Goal: Task Accomplishment & Management: Complete application form

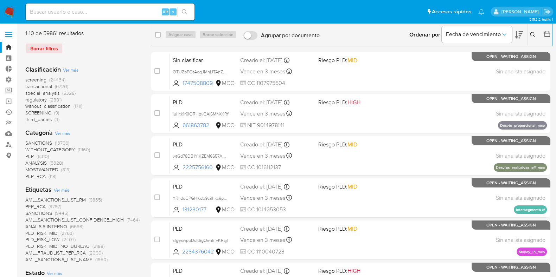
click at [12, 13] on img at bounding box center [10, 12] width 12 height 12
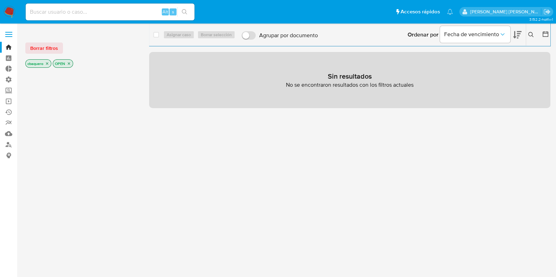
click at [13, 13] on img at bounding box center [10, 12] width 12 height 12
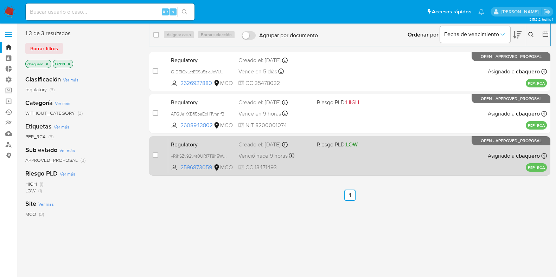
click at [321, 163] on div "Regulatory yRjhSZy92y4t0URl7T8h5Wnp 2596873059 MCO Riesgo PLD: LOW Creado el: 0…" at bounding box center [357, 155] width 379 height 35
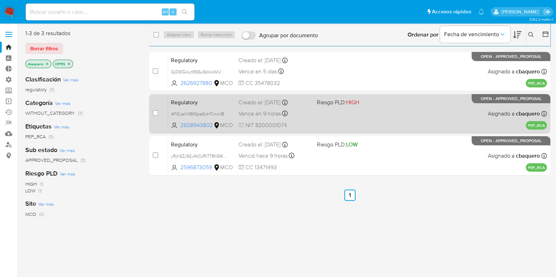
click at [353, 110] on div "Regulatory AFQJe1rXBfi5peEoHTvnnifB 2608943802 MCO Riesgo PLD: HIGH Creado el: …" at bounding box center [357, 113] width 379 height 35
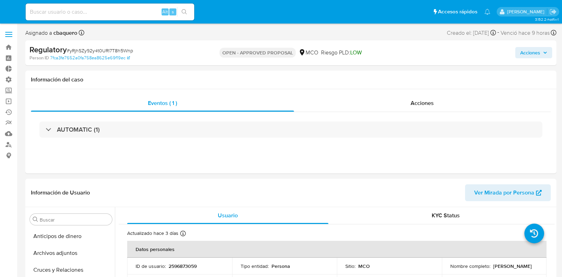
select select "10"
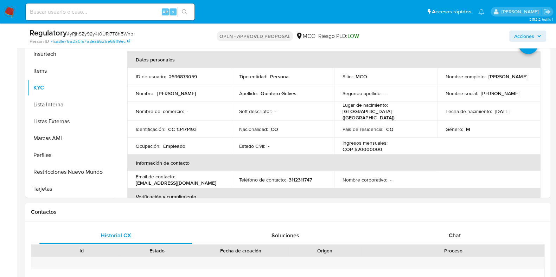
scroll to position [160, 0]
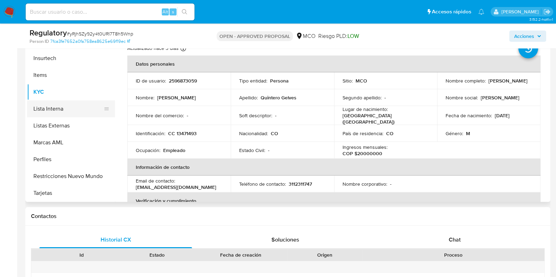
click at [37, 112] on button "Lista Interna" at bounding box center [68, 109] width 82 height 17
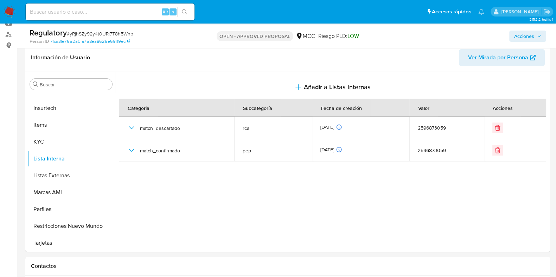
scroll to position [109, 0]
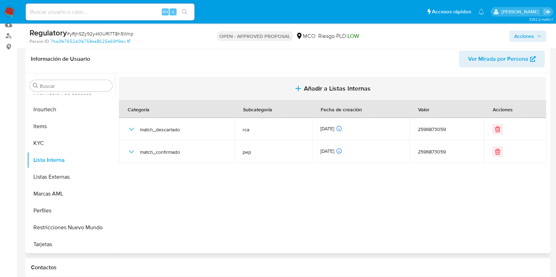
click at [352, 89] on span "Añadir a Listas Internas" at bounding box center [337, 89] width 67 height 8
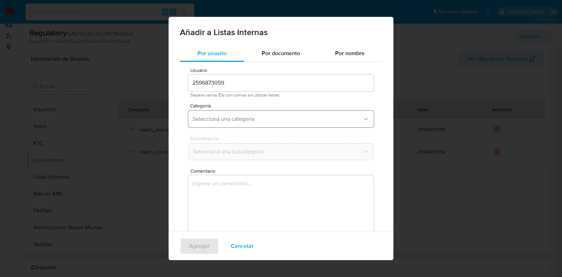
click at [273, 114] on button "Seleccioná una categoría" at bounding box center [281, 119] width 186 height 17
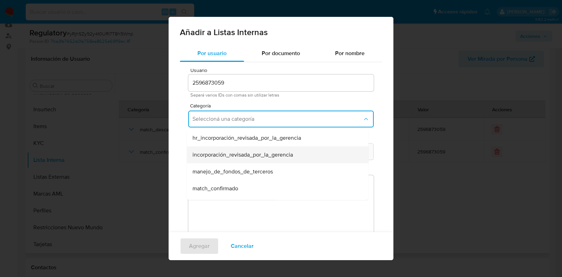
click at [297, 160] on div "incorporación_revisada_por_la_gerencia" at bounding box center [276, 155] width 166 height 17
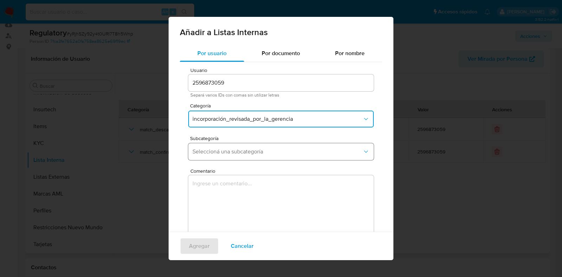
click at [261, 158] on button "Seleccioná una subcategoría" at bounding box center [281, 151] width 186 height 17
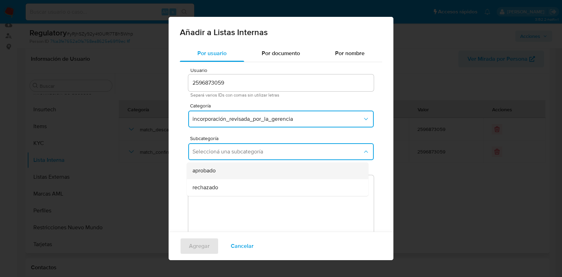
click at [221, 169] on div "aprobado" at bounding box center [276, 170] width 166 height 17
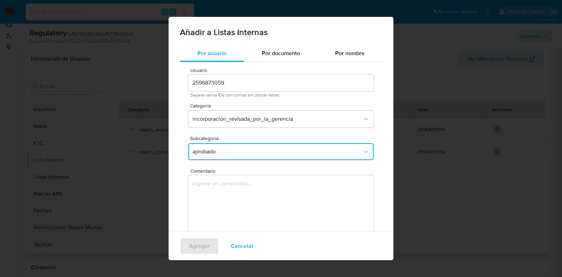
click at [224, 207] on textarea "Comentario" at bounding box center [281, 208] width 186 height 67
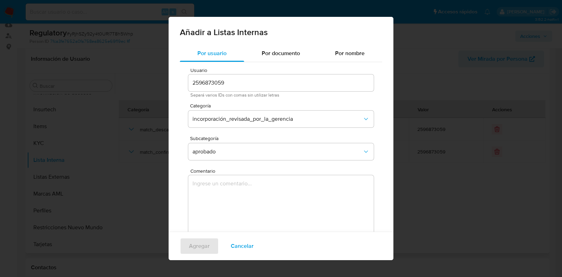
click at [309, 189] on textarea "Comentario" at bounding box center [281, 208] width 186 height 67
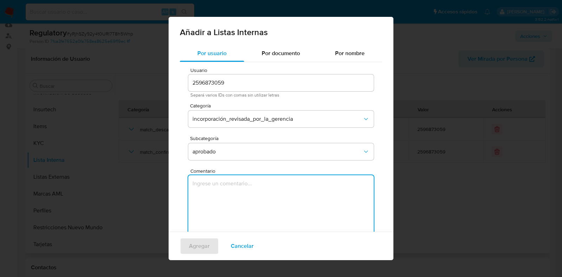
paste textarea "Se aprueba vinculación de PEP al no encontrar evidencia de noticias negativas"
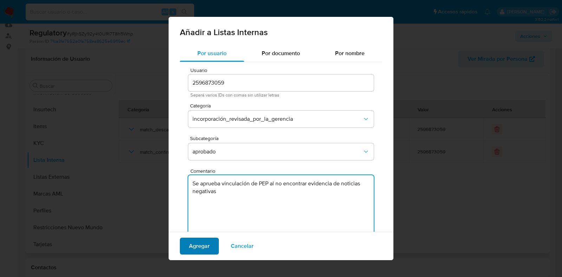
type textarea "Se aprueba vinculación de PEP al no encontrar evidencia de noticias negativas"
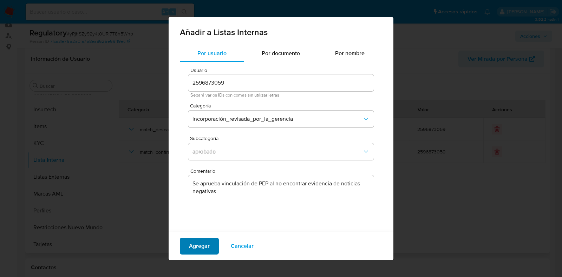
click at [196, 250] on span "Agregar" at bounding box center [199, 246] width 21 height 15
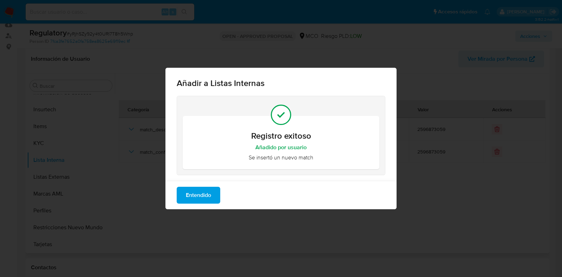
click at [205, 192] on span "Entendido" at bounding box center [198, 195] width 25 height 15
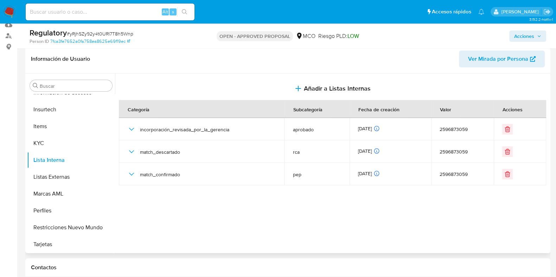
click at [511, 37] on button "Acciones" at bounding box center [527, 36] width 37 height 11
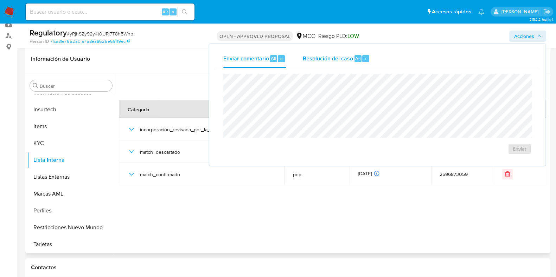
click at [329, 66] on div "Resolución del caso Alt r" at bounding box center [336, 59] width 67 height 18
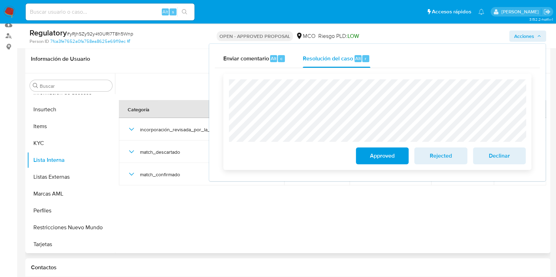
click at [385, 159] on span "Approved" at bounding box center [382, 155] width 34 height 15
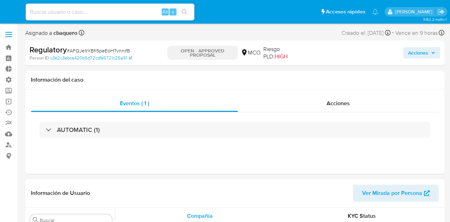
select select "10"
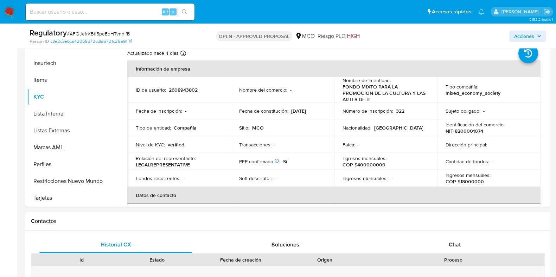
scroll to position [140, 0]
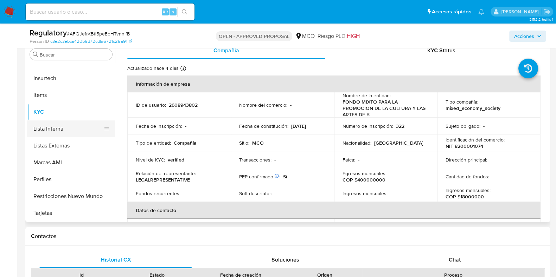
click at [60, 133] on button "Lista Interna" at bounding box center [68, 129] width 82 height 17
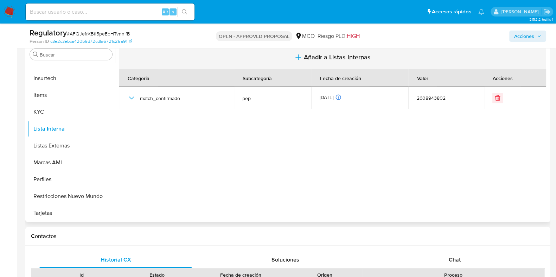
click at [333, 53] on span "Añadir a Listas Internas" at bounding box center [337, 57] width 67 height 8
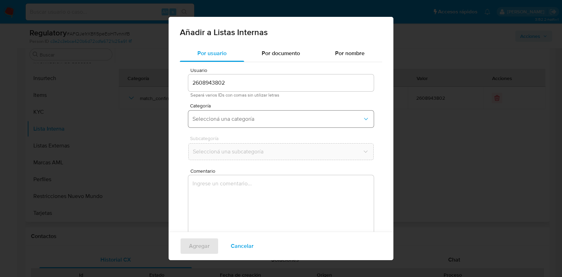
click at [258, 117] on span "Seleccioná una categoría" at bounding box center [278, 119] width 170 height 7
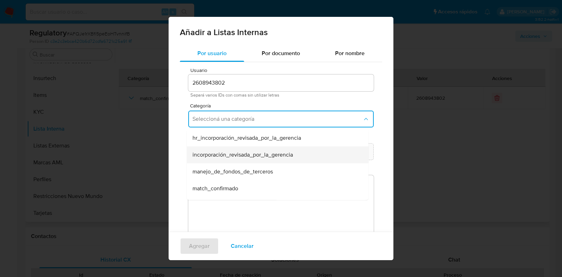
click at [206, 153] on span "incorporación_revisada_por_la_gerencia" at bounding box center [243, 154] width 101 height 7
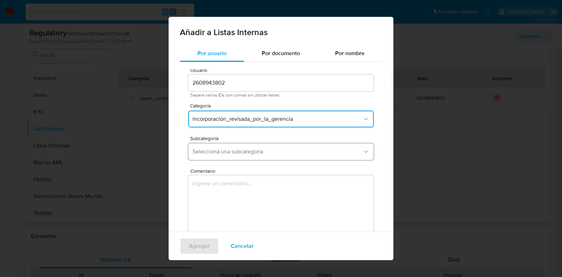
click at [228, 145] on button "Seleccioná una subcategoría" at bounding box center [281, 151] width 186 height 17
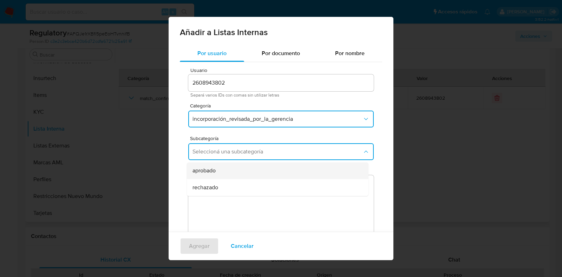
click at [228, 166] on div "aprobado" at bounding box center [276, 170] width 166 height 17
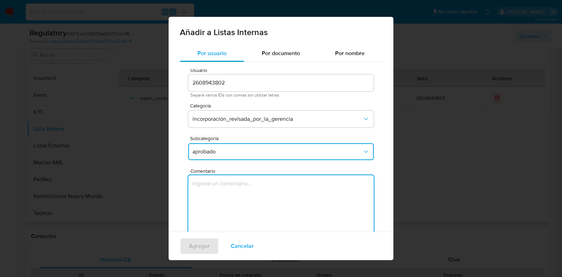
click at [236, 197] on textarea "Comentario" at bounding box center [281, 208] width 186 height 67
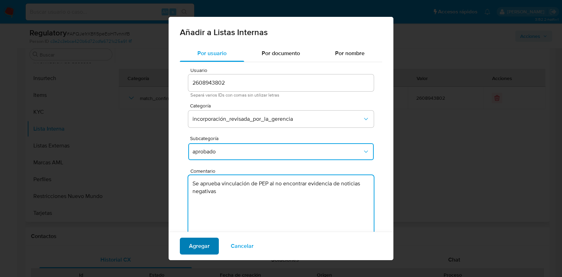
type textarea "Se aprueba vinculación de PEP al no encontrar evidencia de noticias negativas"
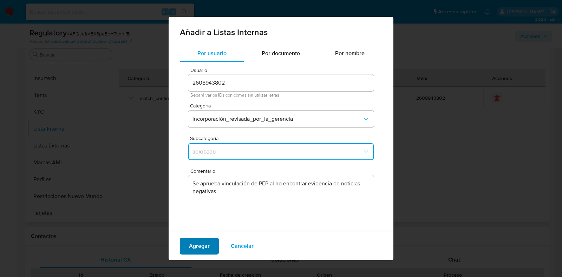
click at [199, 221] on span "Agregar" at bounding box center [199, 246] width 21 height 15
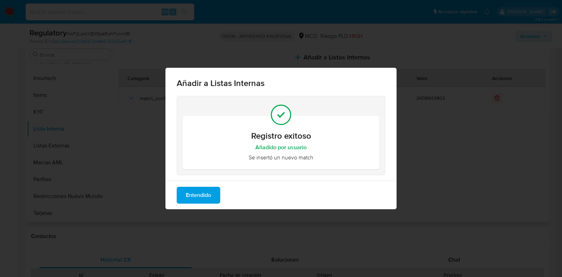
click at [204, 197] on span "Entendido" at bounding box center [198, 195] width 25 height 15
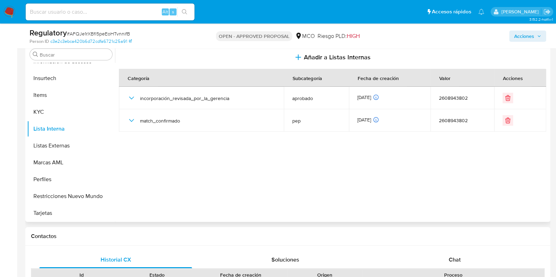
click at [450, 32] on span "Acciones" at bounding box center [524, 36] width 20 height 11
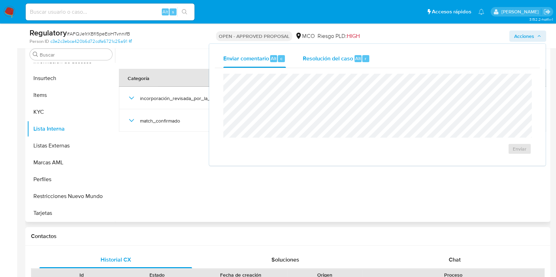
click at [345, 59] on span "Resolución del caso" at bounding box center [328, 58] width 50 height 8
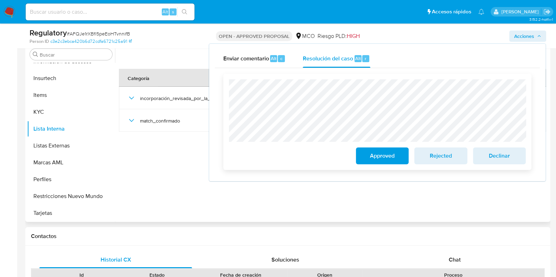
click at [399, 153] on span "Approved" at bounding box center [382, 155] width 34 height 15
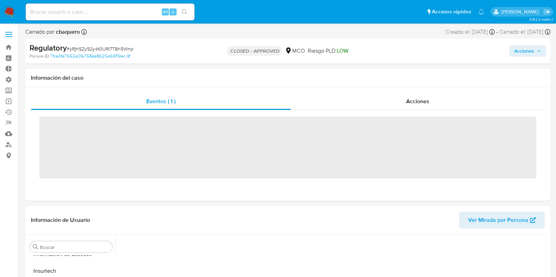
scroll to position [280, 0]
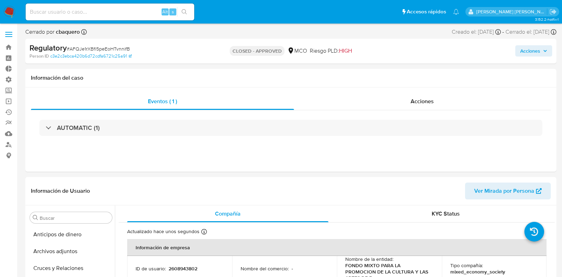
select select "10"
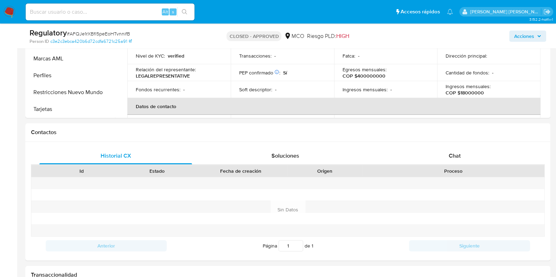
scroll to position [70, 0]
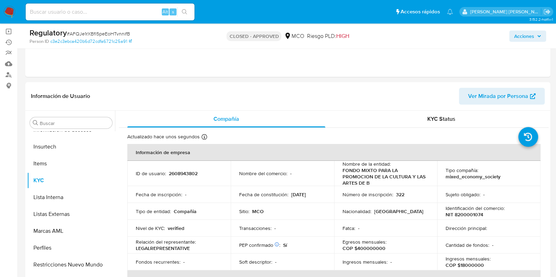
click at [520, 41] on span "Acciones" at bounding box center [524, 36] width 20 height 11
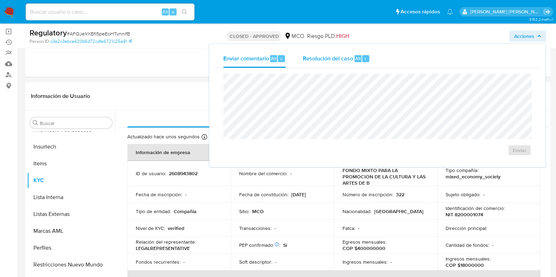
click at [366, 58] on div "r" at bounding box center [365, 58] width 7 height 7
click at [14, 9] on img at bounding box center [10, 12] width 12 height 12
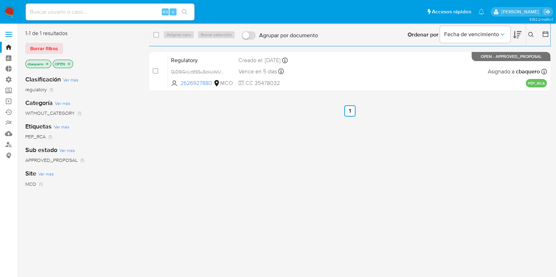
click at [313, 138] on div "select-all-cases-checkbox Asignar caso Borrar selección Agrupar por documento O…" at bounding box center [349, 186] width 401 height 313
